Goal: Task Accomplishment & Management: Manage account settings

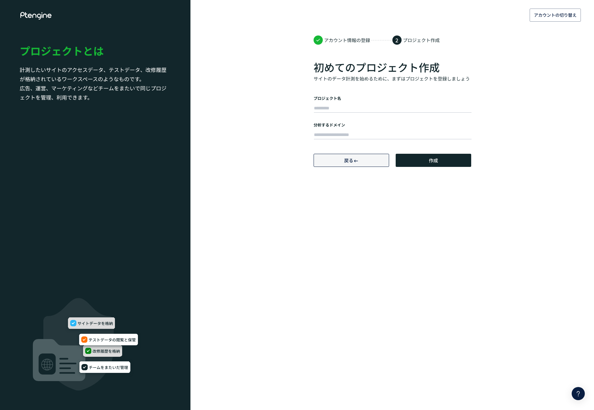
click at [358, 165] on span "戻る" at bounding box center [351, 160] width 14 height 13
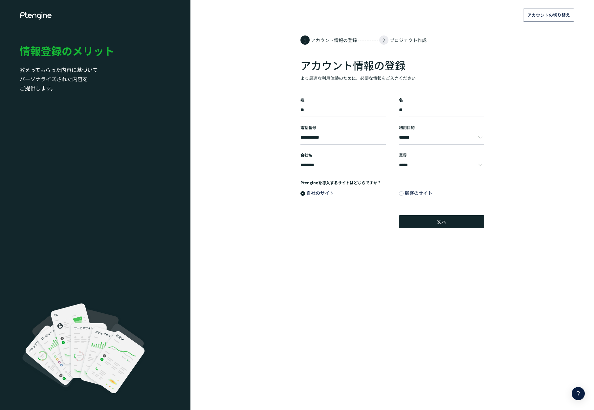
click at [33, 13] on icon at bounding box center [36, 16] width 33 height 8
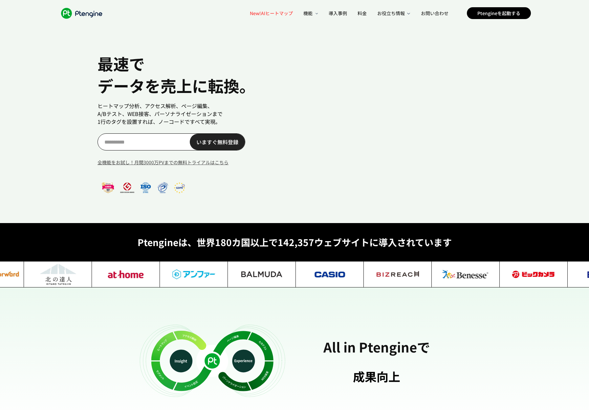
scroll to position [0, 45]
